Goal: Complete application form

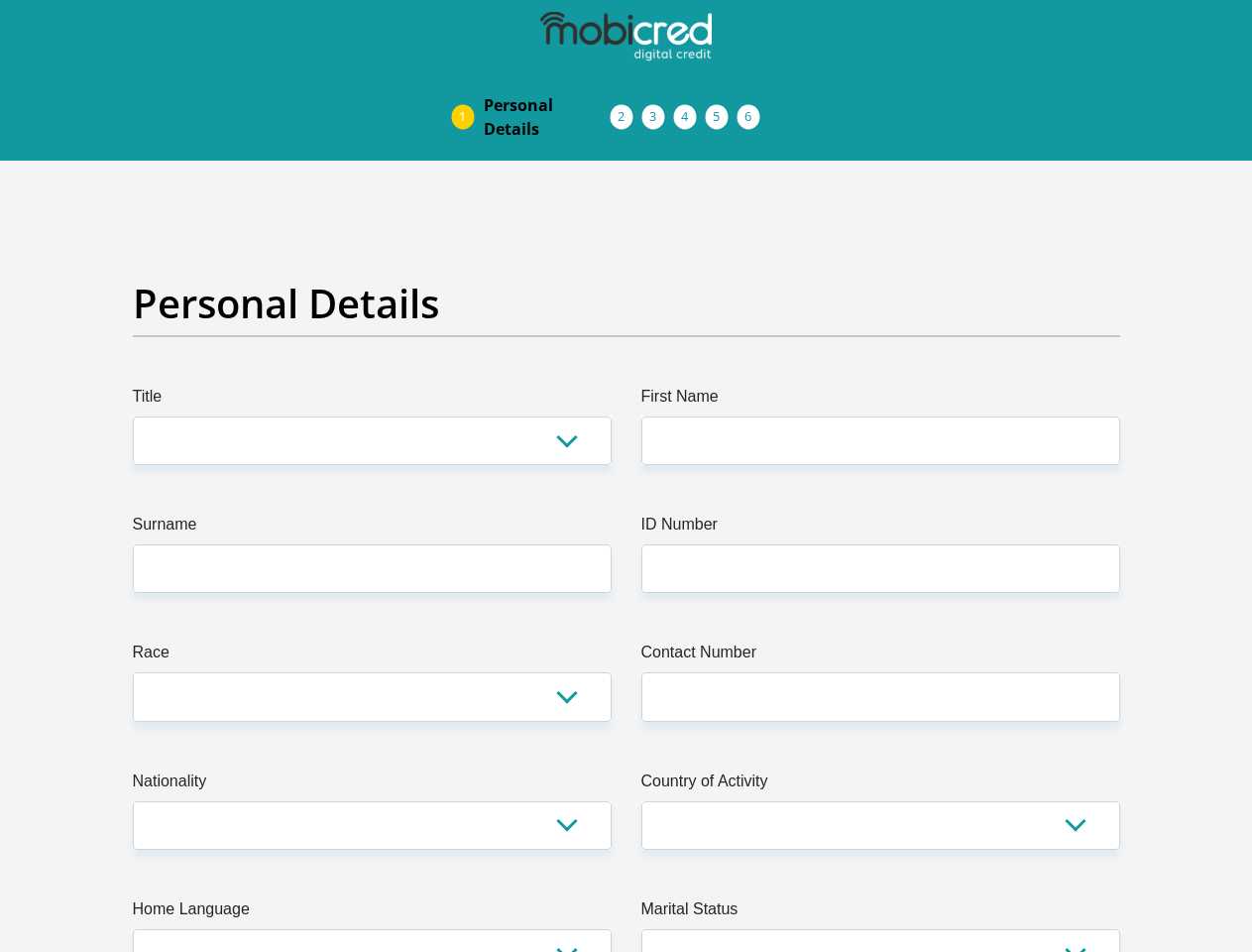
click at [0, 0] on img at bounding box center [0, 0] width 0 height 0
click at [468, 85] on link "Personal Details" at bounding box center [547, 117] width 159 height 64
click at [626, 109] on link "Acceptance of Services" at bounding box center [642, 117] width 32 height 16
click at [0, 0] on span "Documents" at bounding box center [0, 0] width 0 height 0
click at [722, 109] on link "Debicheck Mandate" at bounding box center [706, 117] width 32 height 16
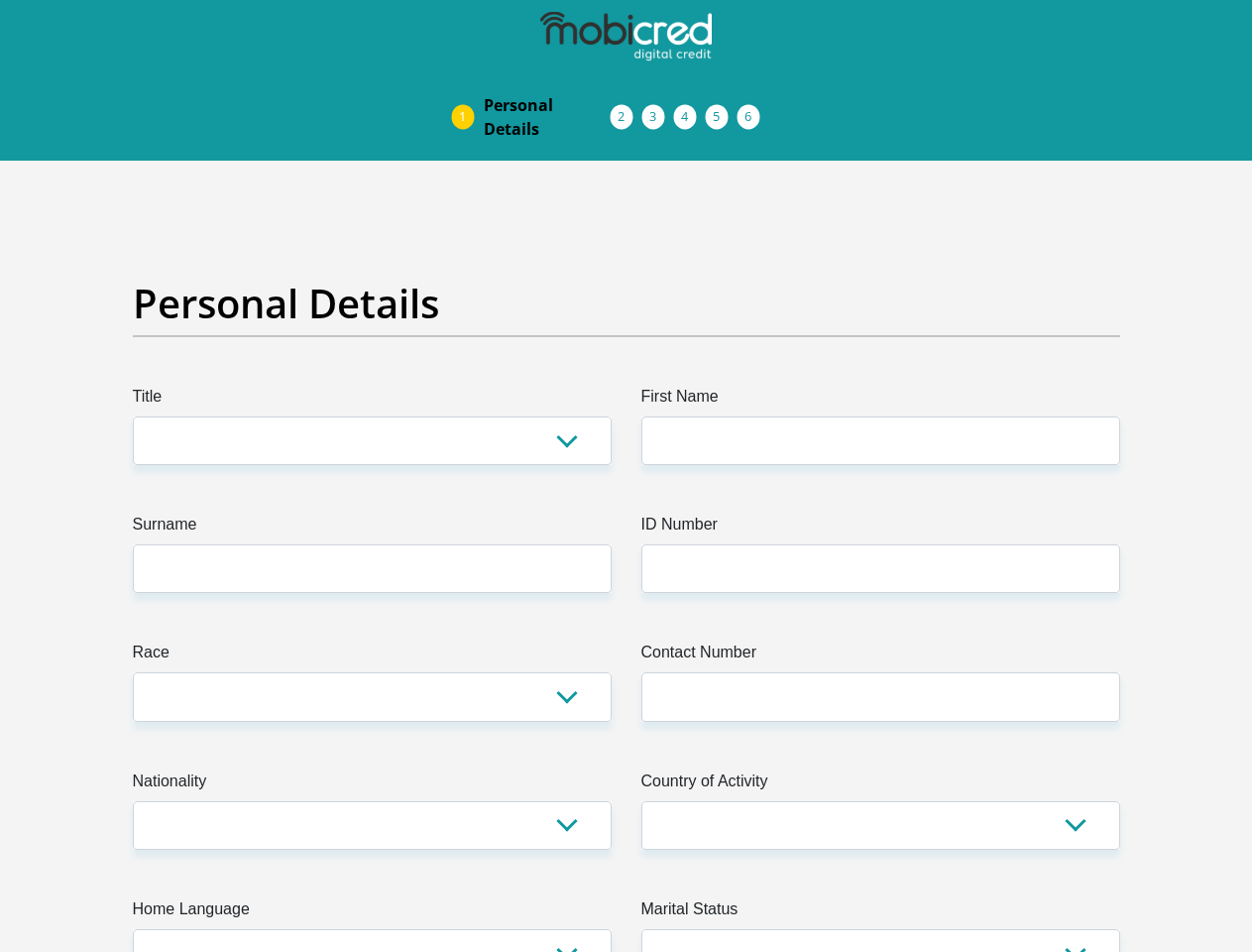
click at [754, 109] on link "Curata Authentication" at bounding box center [738, 117] width 32 height 16
click at [785, 109] on link "Pre Agreement Signoff" at bounding box center [769, 117] width 32 height 16
